Goal: Find specific page/section: Find specific page/section

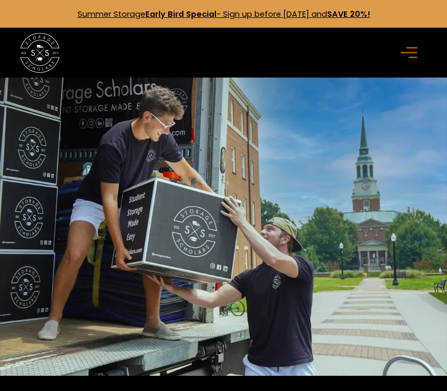
click at [275, 177] on img at bounding box center [223, 227] width 447 height 298
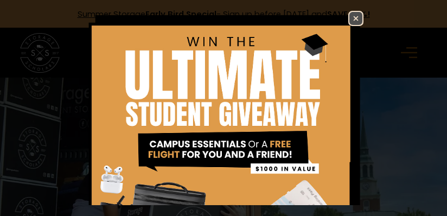
click at [351, 11] on img at bounding box center [224, 190] width 280 height 359
click at [350, 18] on img at bounding box center [356, 18] width 13 height 13
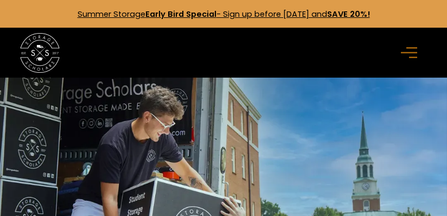
click at [397, 46] on div "menu" at bounding box center [411, 53] width 32 height 32
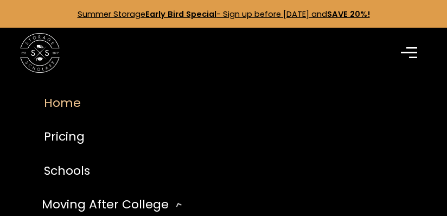
scroll to position [17, 0]
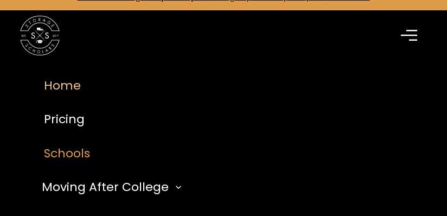
click at [90, 152] on link "Schools" at bounding box center [224, 153] width 400 height 34
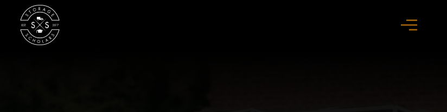
click at [322, 41] on div "Home Pricing Schools Moving After College Commercial Moving Post Grad Moving Ge…" at bounding box center [223, 25] width 407 height 50
